Goal: Browse casually: Explore the website without a specific task or goal

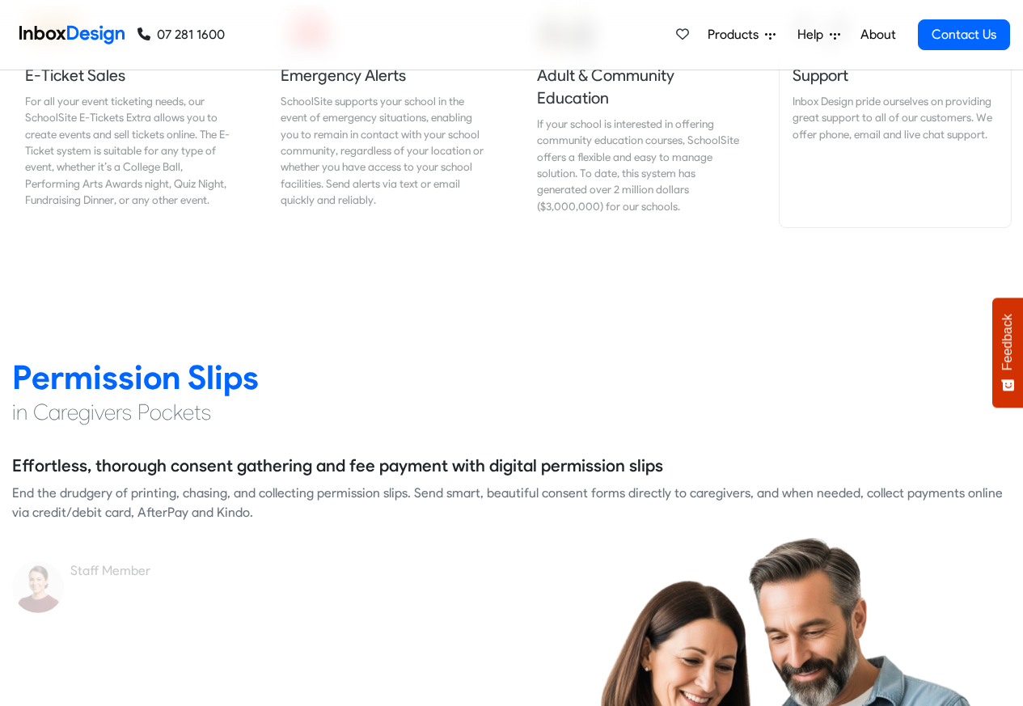
scroll to position [2039, 0]
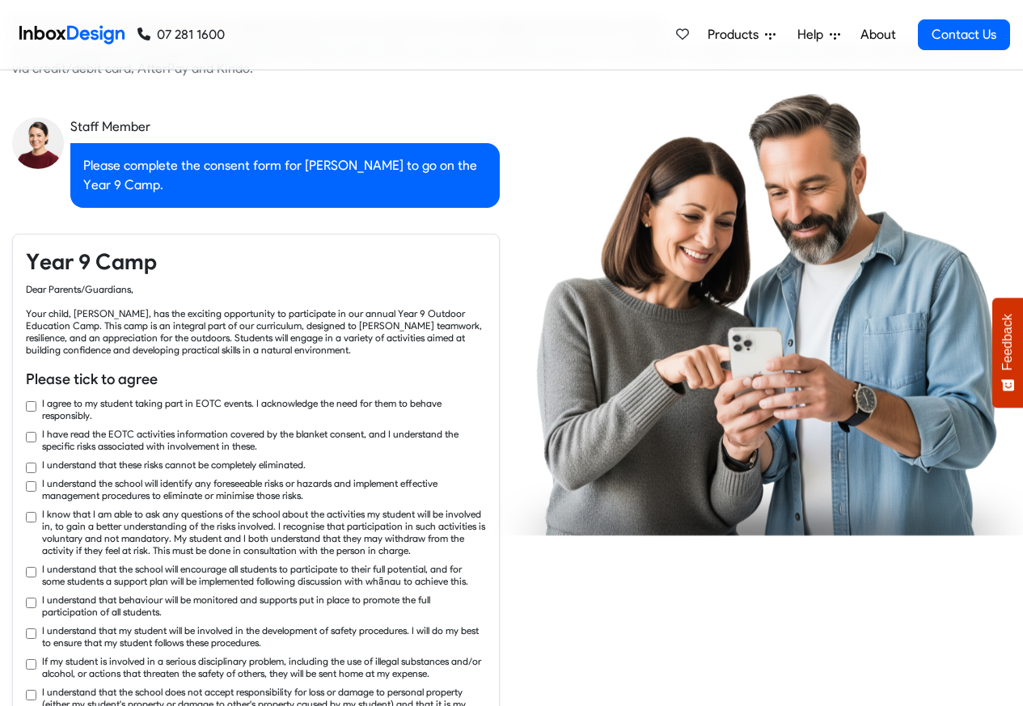
checkbox input "true"
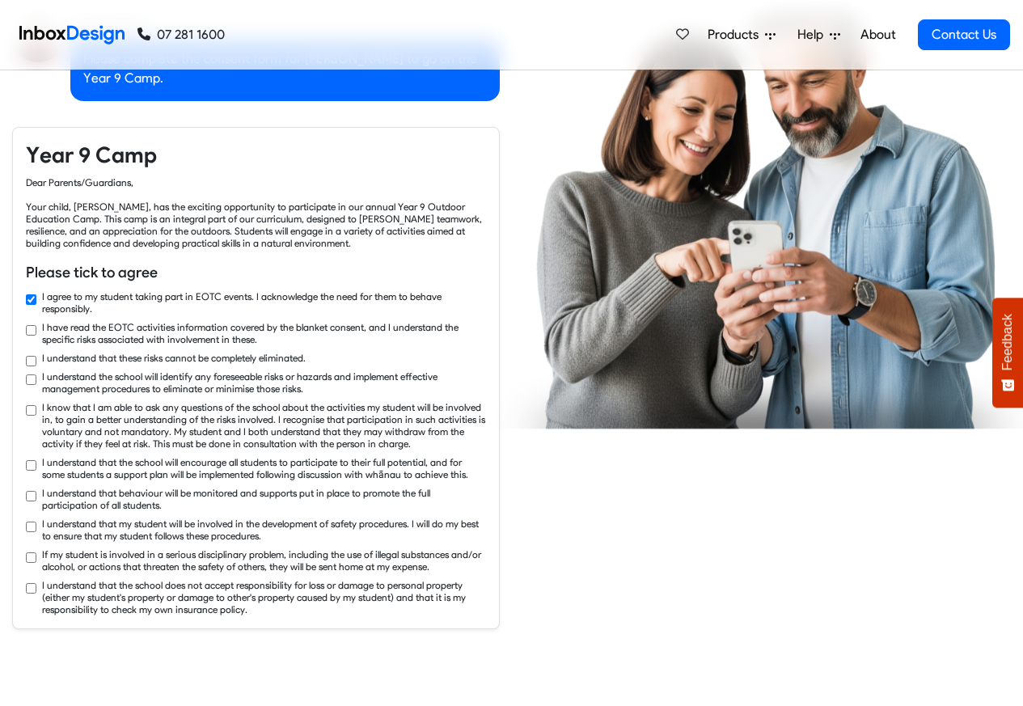
checkbox input "true"
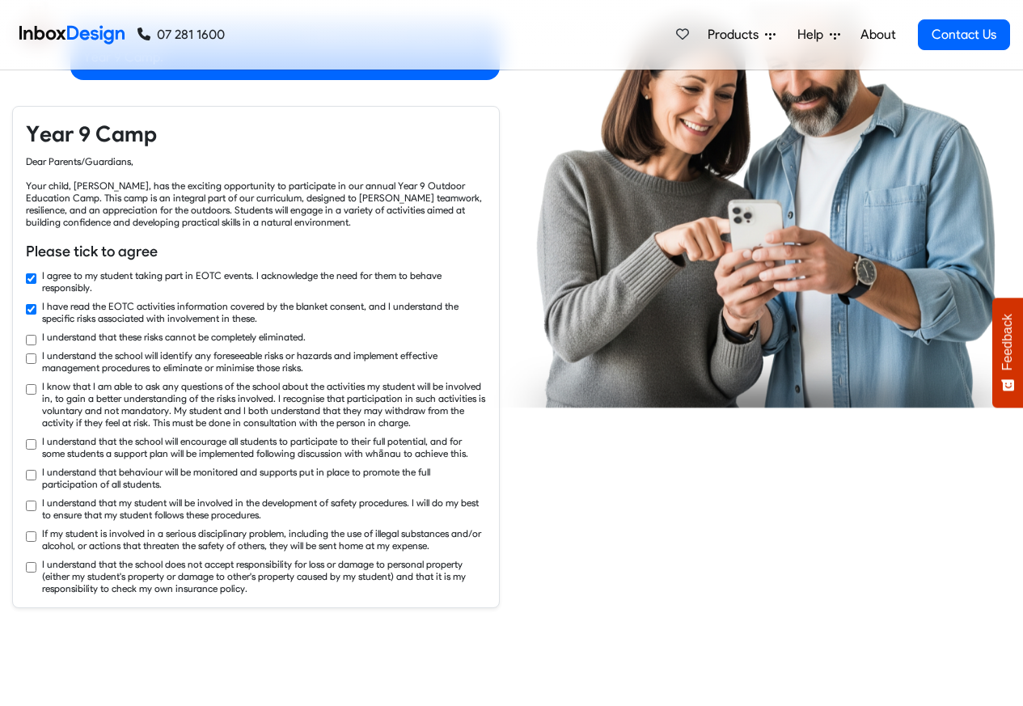
checkbox input "true"
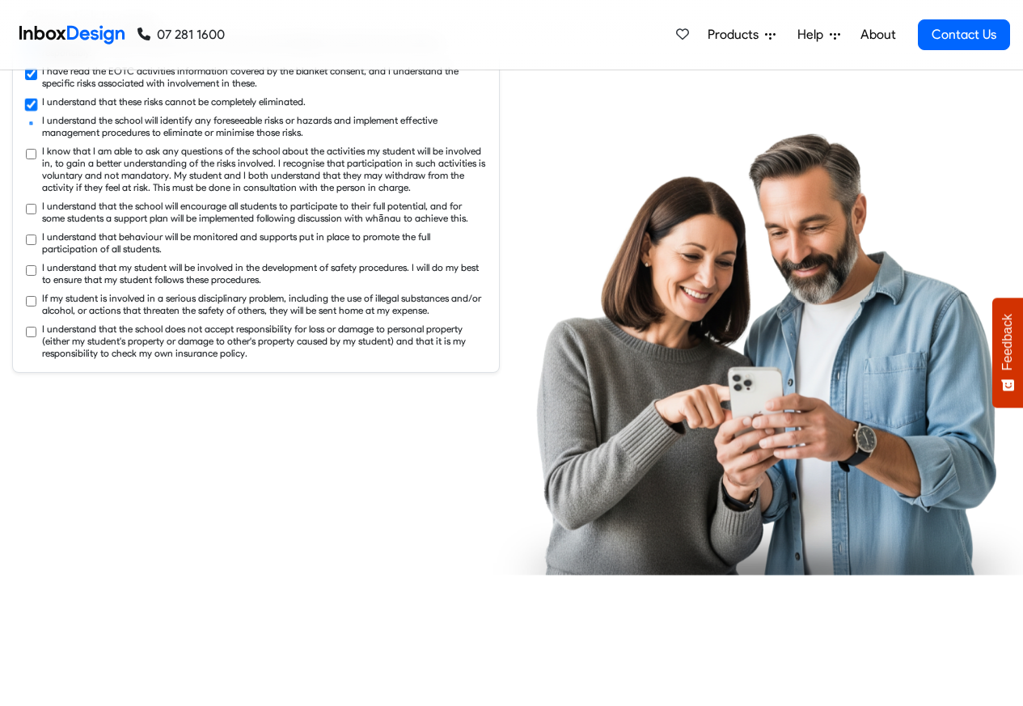
checkbox input "true"
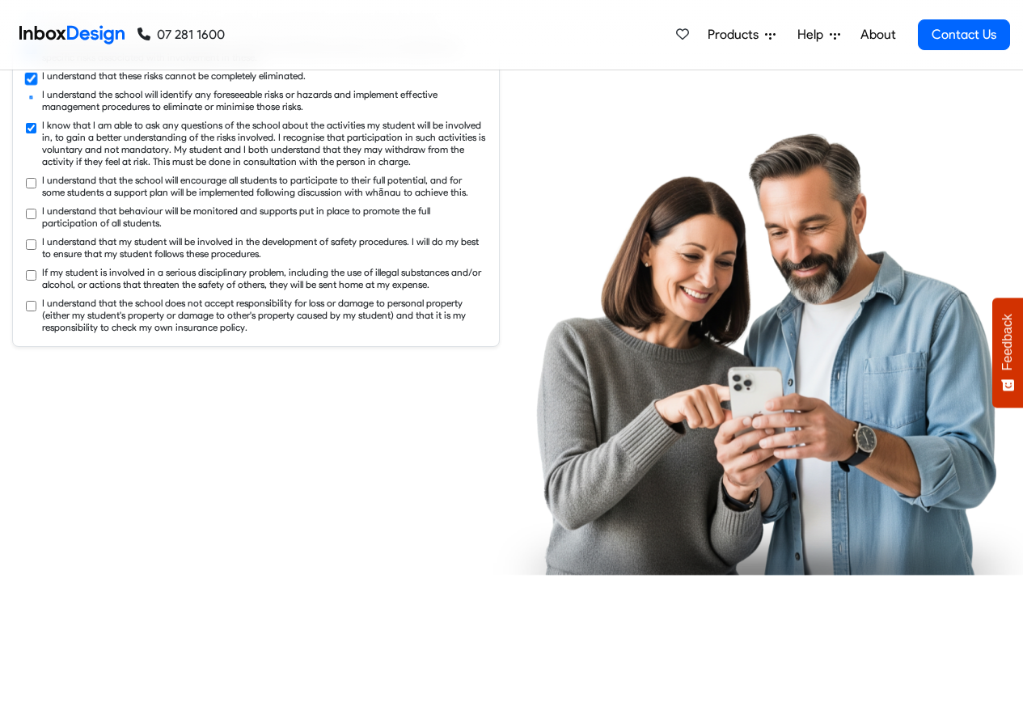
checkbox input "true"
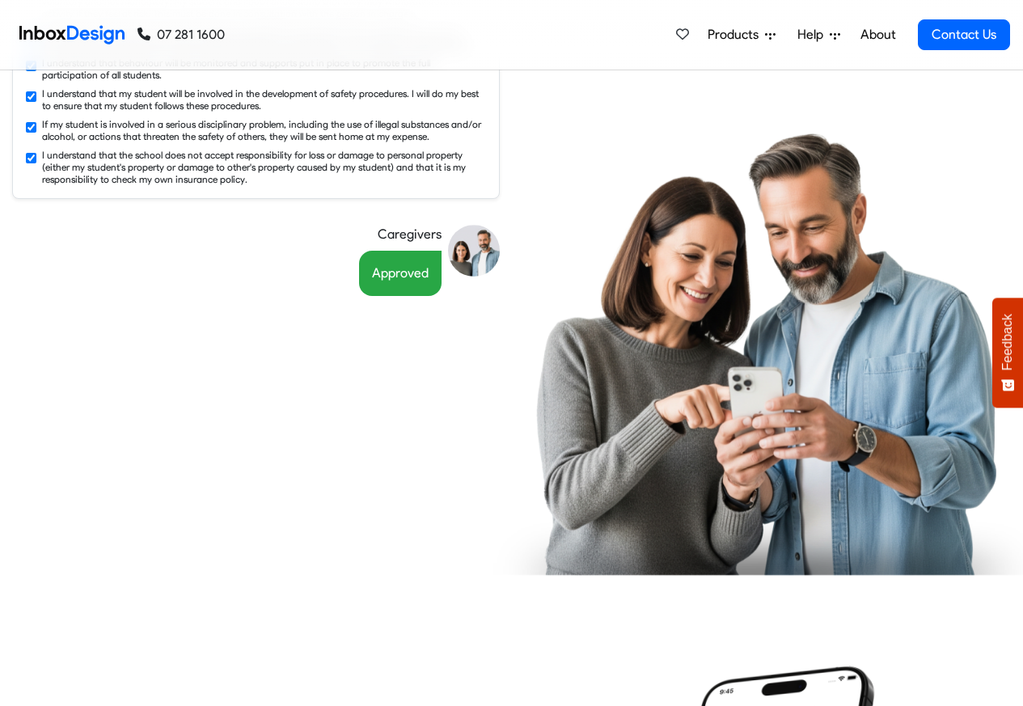
scroll to position [2912, 0]
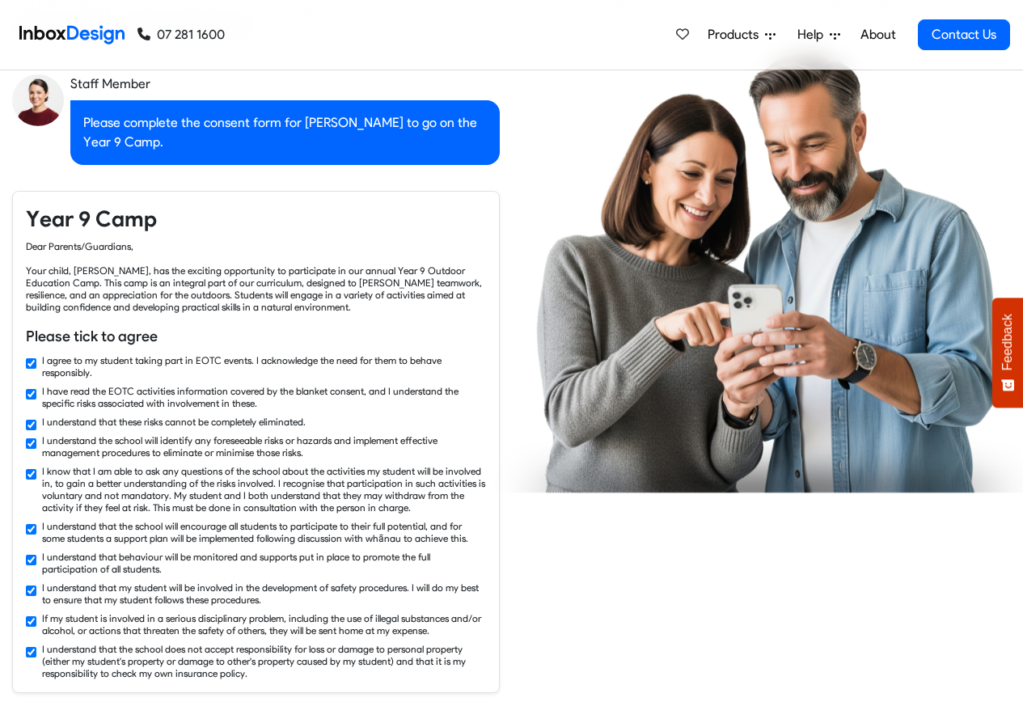
checkbox input "false"
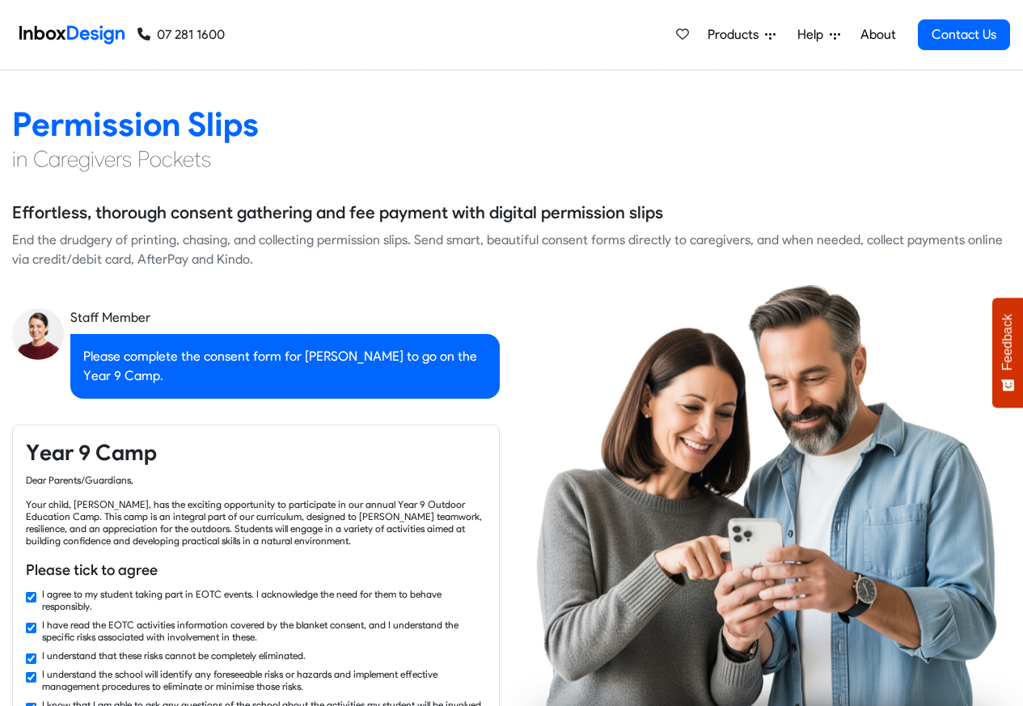
checkbox input "false"
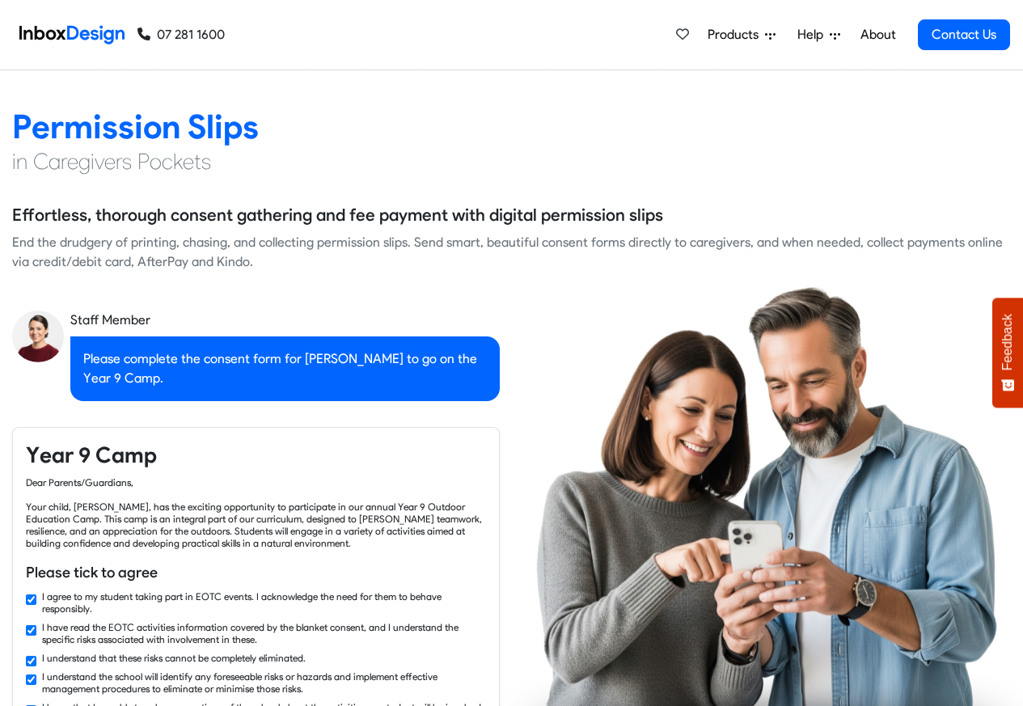
checkbox input "false"
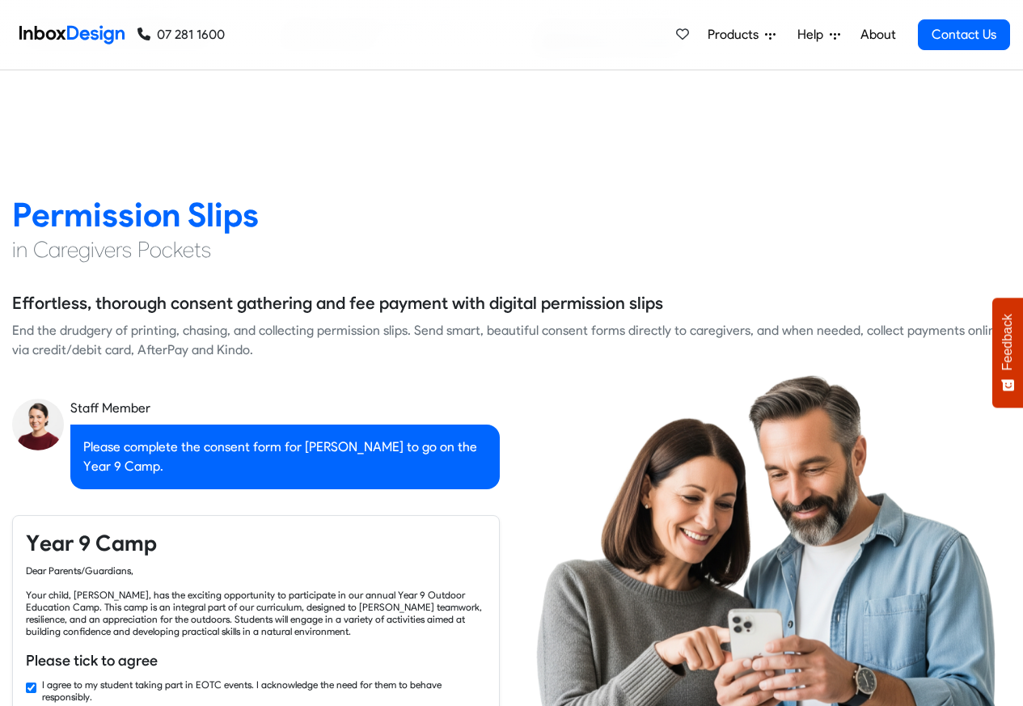
checkbox input "false"
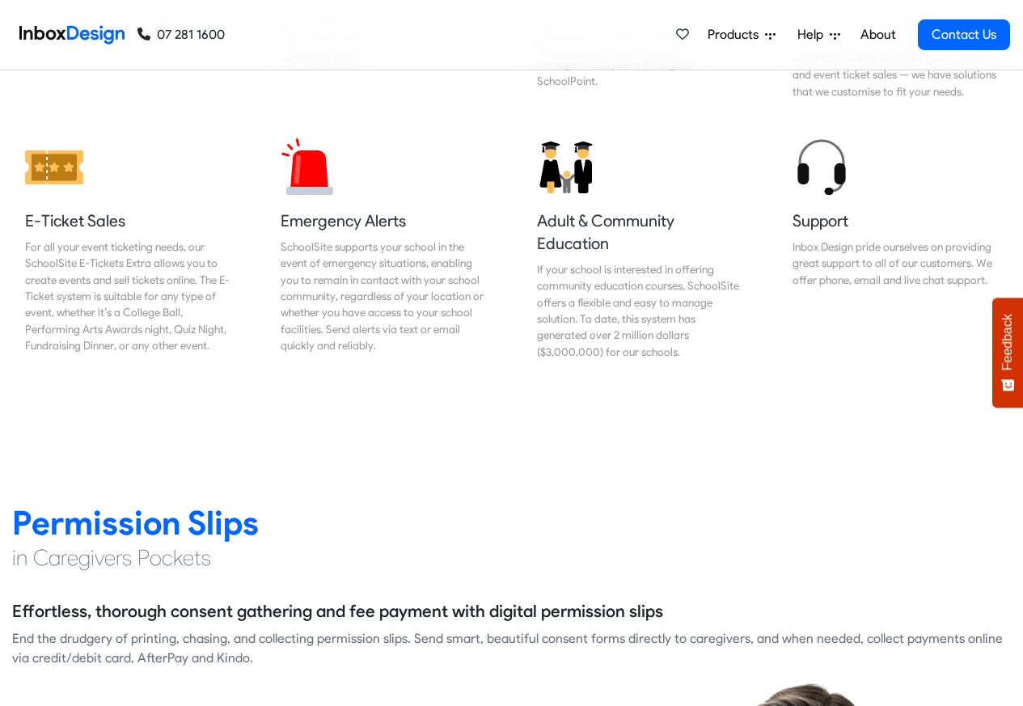
checkbox input "false"
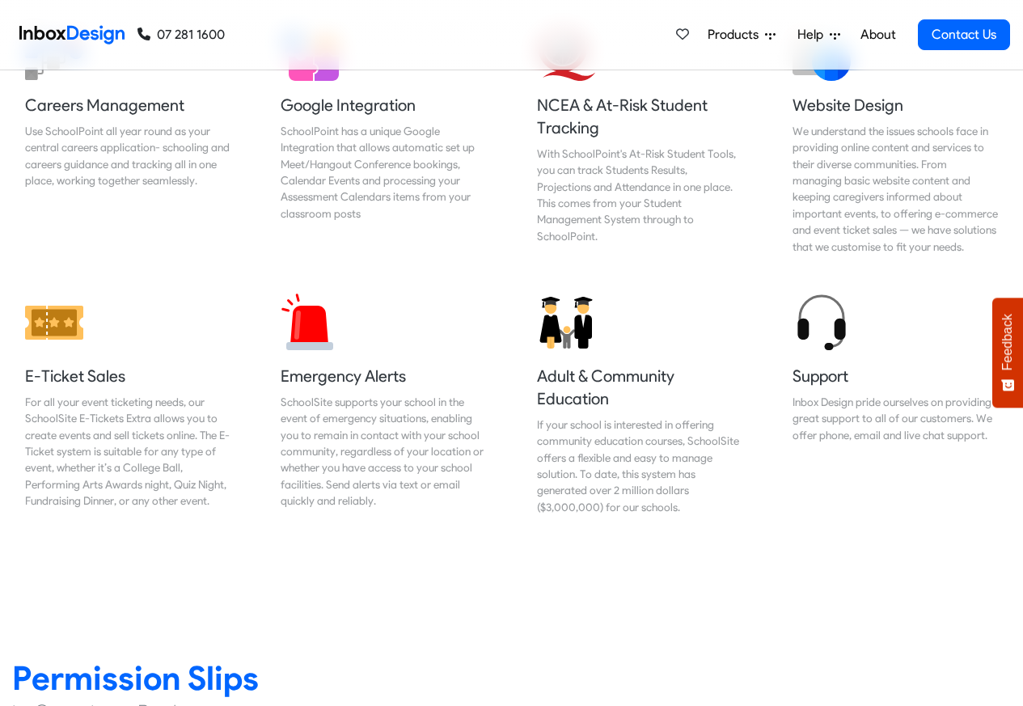
checkbox input "false"
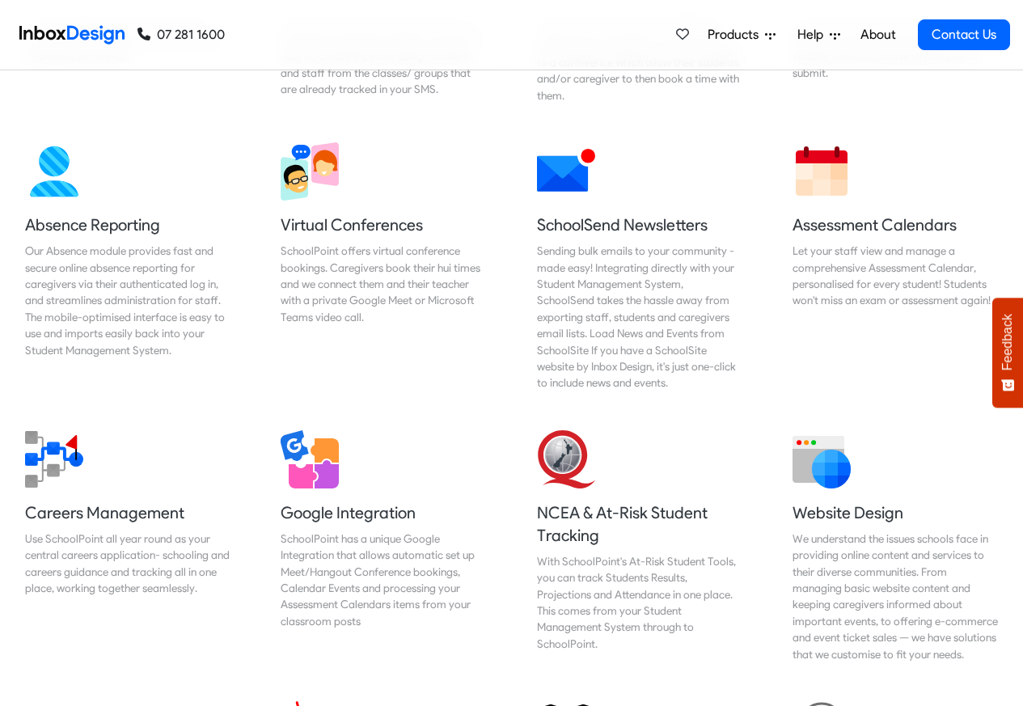
checkbox input "false"
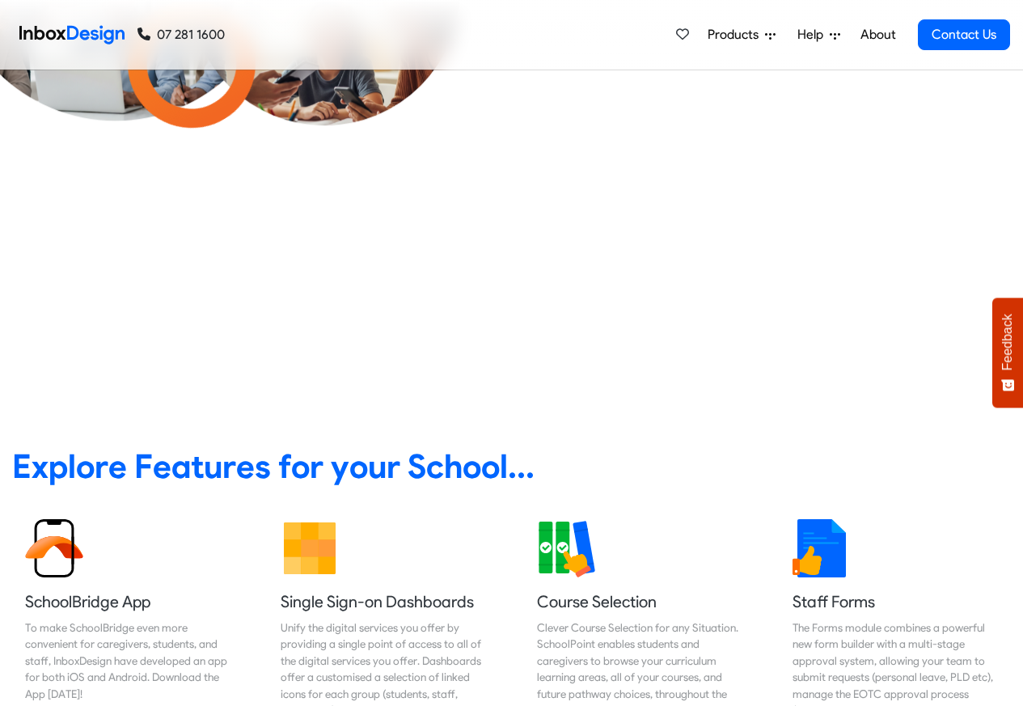
scroll to position [291, 0]
